Goal: Find contact information: Find contact information

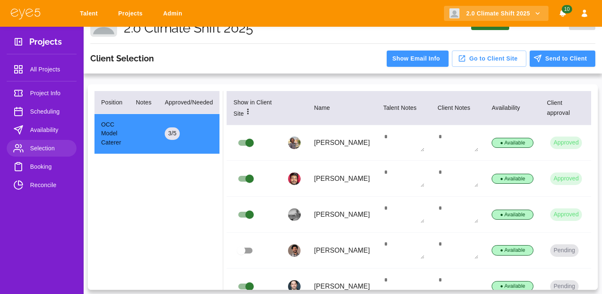
scroll to position [20, 0]
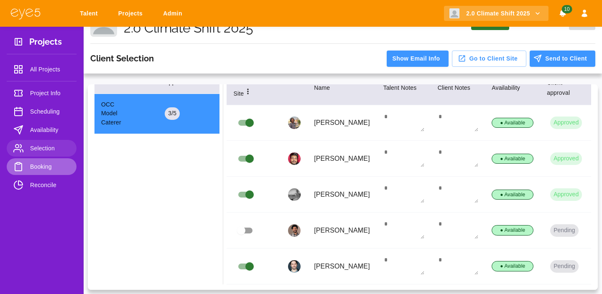
click at [48, 169] on span "Booking" at bounding box center [50, 167] width 40 height 10
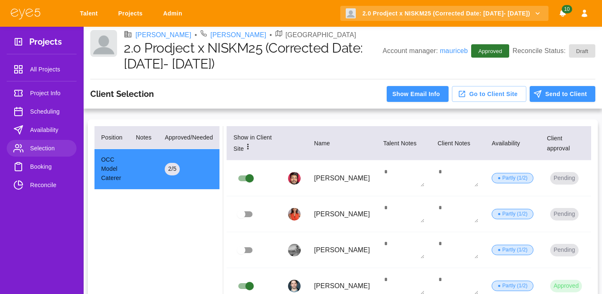
click at [42, 169] on span "Booking" at bounding box center [50, 167] width 40 height 10
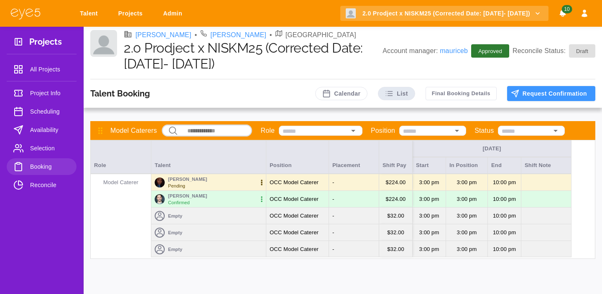
click at [262, 181] on icon "button" at bounding box center [261, 182] width 8 height 8
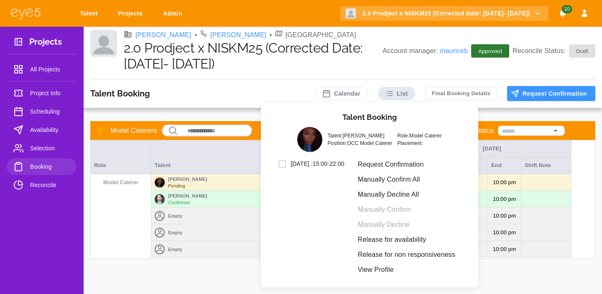
click at [387, 194] on li "Manually Decline All" at bounding box center [406, 194] width 111 height 15
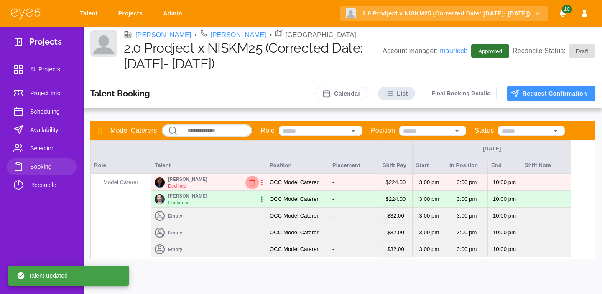
click at [252, 182] on icon "button" at bounding box center [252, 182] width 7 height 7
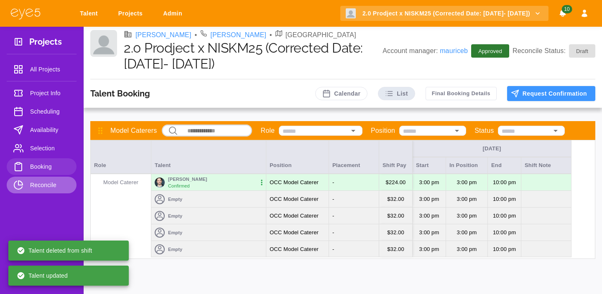
click at [41, 182] on span "Reconcile" at bounding box center [50, 185] width 40 height 10
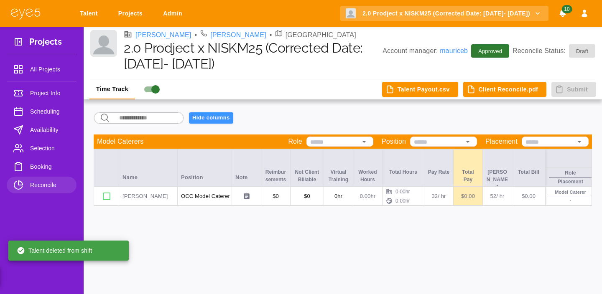
click at [43, 167] on span "Booking" at bounding box center [50, 167] width 40 height 10
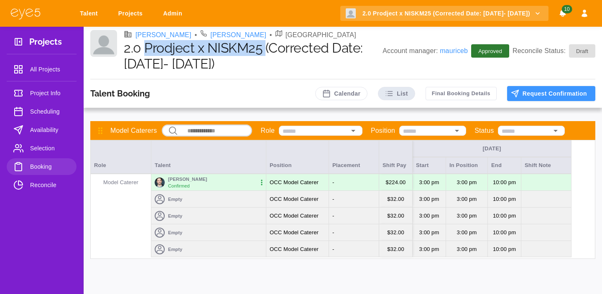
drag, startPoint x: 264, startPoint y: 54, endPoint x: 147, endPoint y: 52, distance: 117.5
click at [147, 52] on h1 "2.0 Prodject x NISKM25 (Corrected Date: [DATE]- [DATE])" at bounding box center [253, 56] width 259 height 32
copy h1 "Prodject x NISKM25"
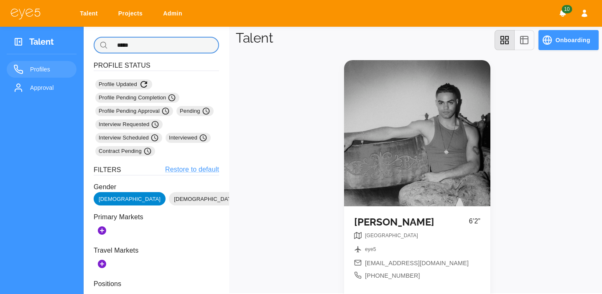
click at [168, 43] on input "*****" at bounding box center [165, 45] width 108 height 17
click at [167, 43] on input "*****" at bounding box center [165, 45] width 108 height 17
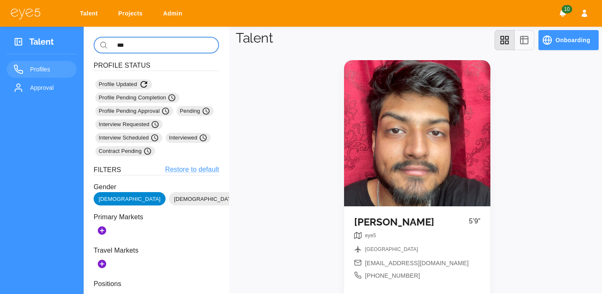
type input "***"
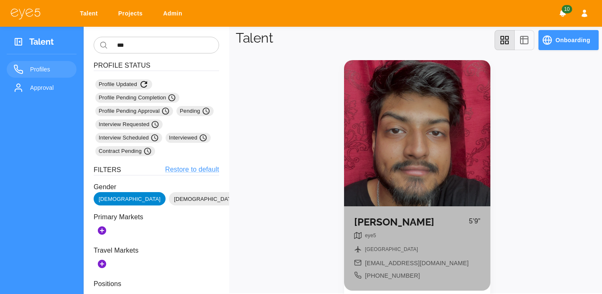
click at [370, 134] on div at bounding box center [417, 133] width 146 height 146
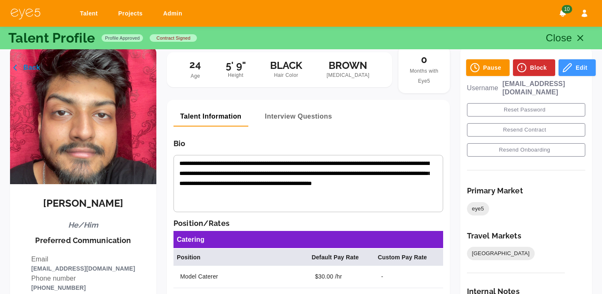
scroll to position [90, 0]
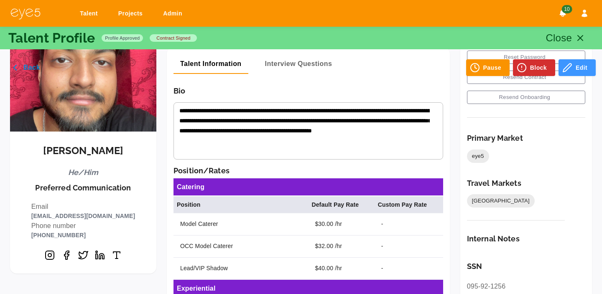
click at [64, 235] on p "(929) 374-5797" at bounding box center [83, 235] width 104 height 9
click at [79, 216] on p "mahfujurrahman212@gmail.com" at bounding box center [83, 216] width 104 height 9
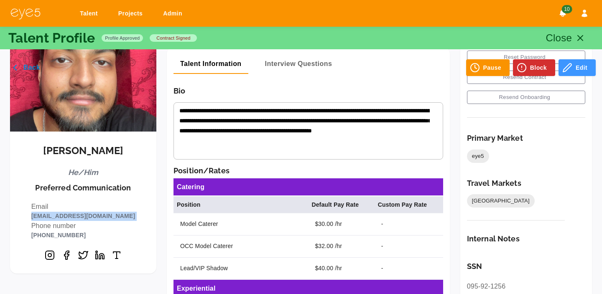
click at [79, 216] on p "mahfujurrahman212@gmail.com" at bounding box center [83, 216] width 104 height 9
copy p "mahfujurrahman212@gmail.com"
